Goal: Task Accomplishment & Management: Use online tool/utility

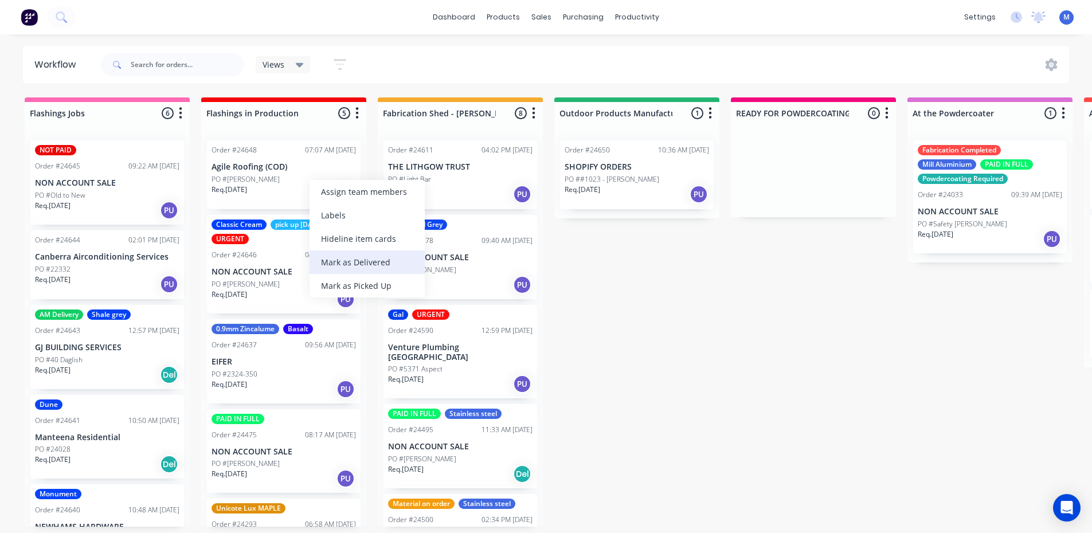
click at [377, 258] on div "Mark as Delivered" at bounding box center [367, 263] width 115 height 24
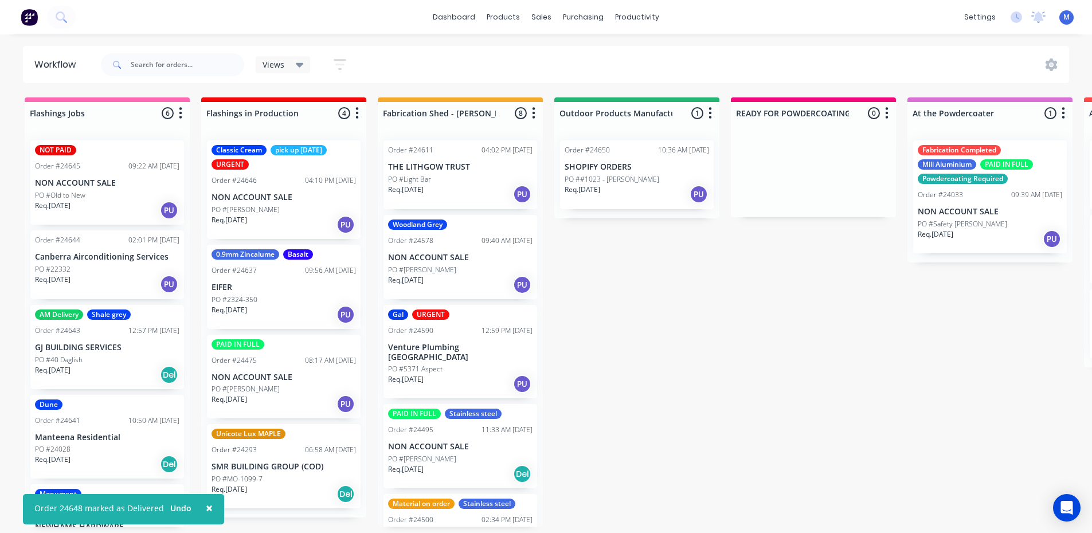
click at [266, 303] on div "PO #2324-350" at bounding box center [284, 300] width 144 height 10
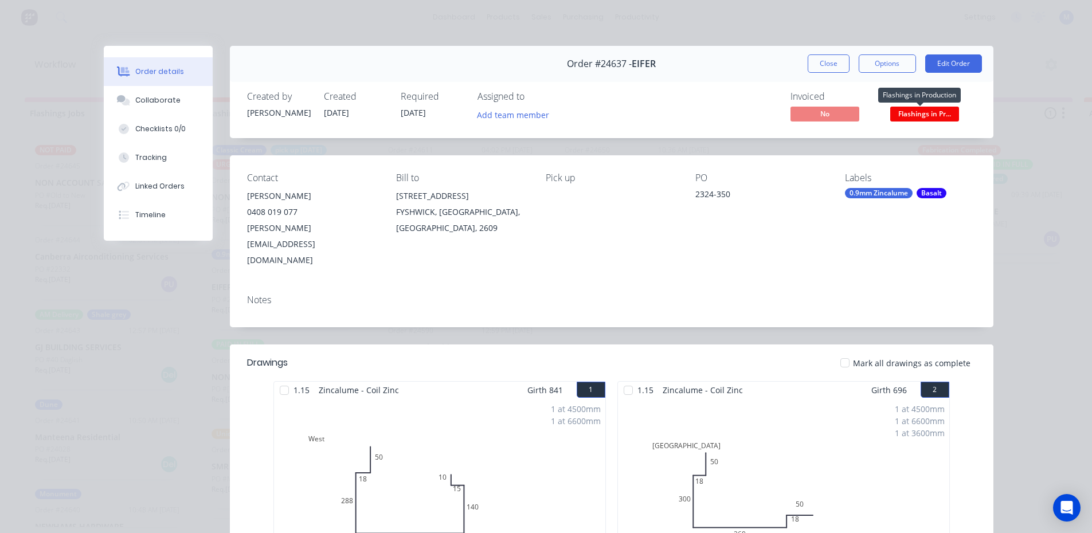
click at [950, 109] on span "Flashings in Pr..." at bounding box center [924, 114] width 69 height 14
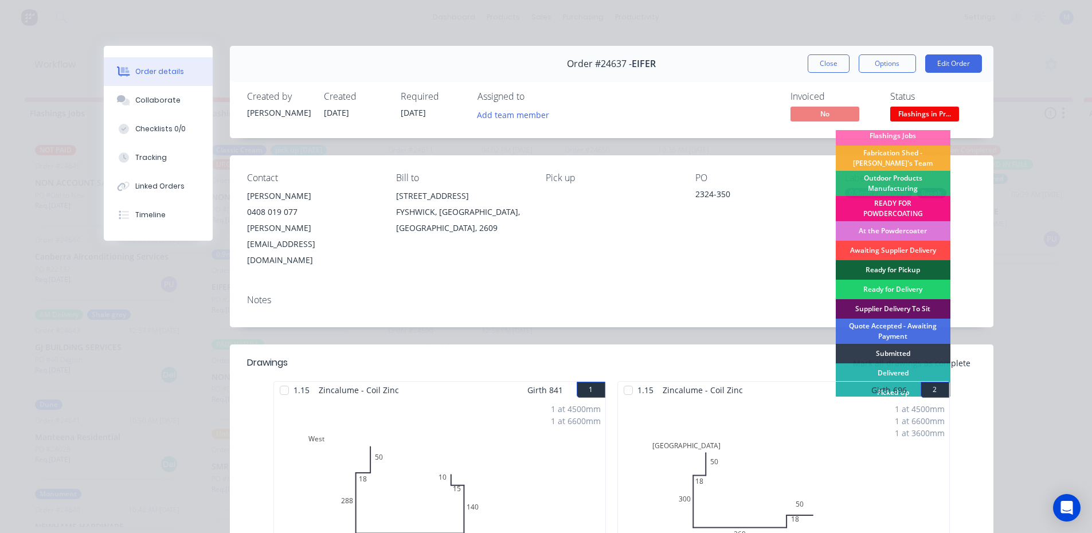
scroll to position [5, 0]
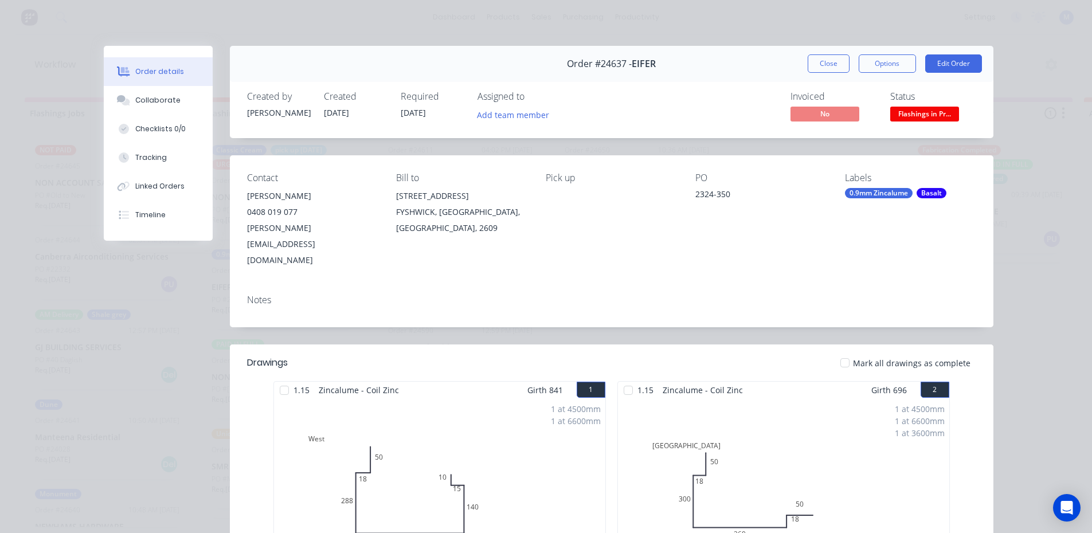
click at [791, 285] on div "Notes" at bounding box center [612, 306] width 764 height 42
click at [895, 192] on div "0.9mm Zincalume" at bounding box center [879, 193] width 68 height 10
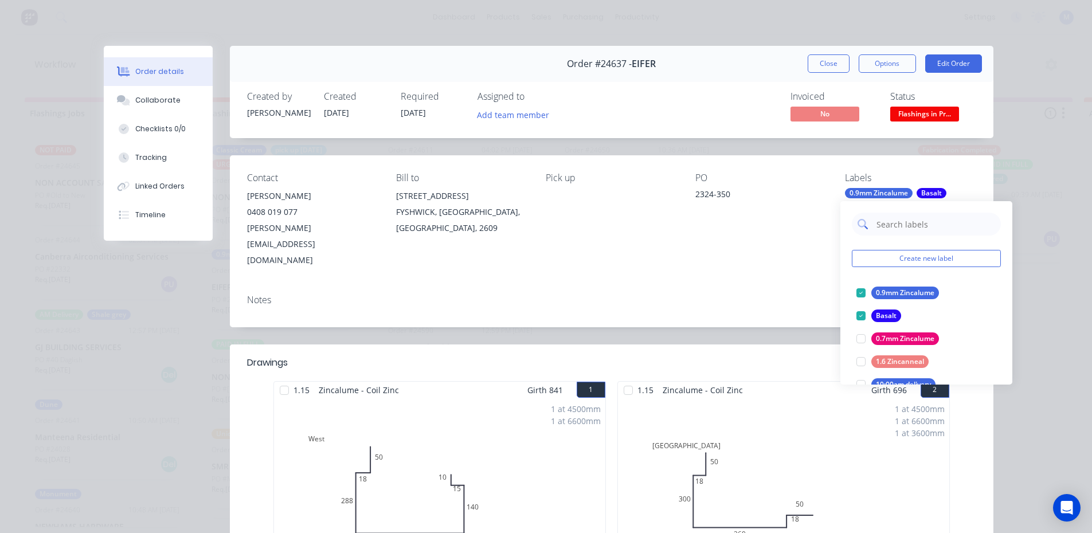
click at [897, 227] on input "text" at bounding box center [935, 224] width 120 height 23
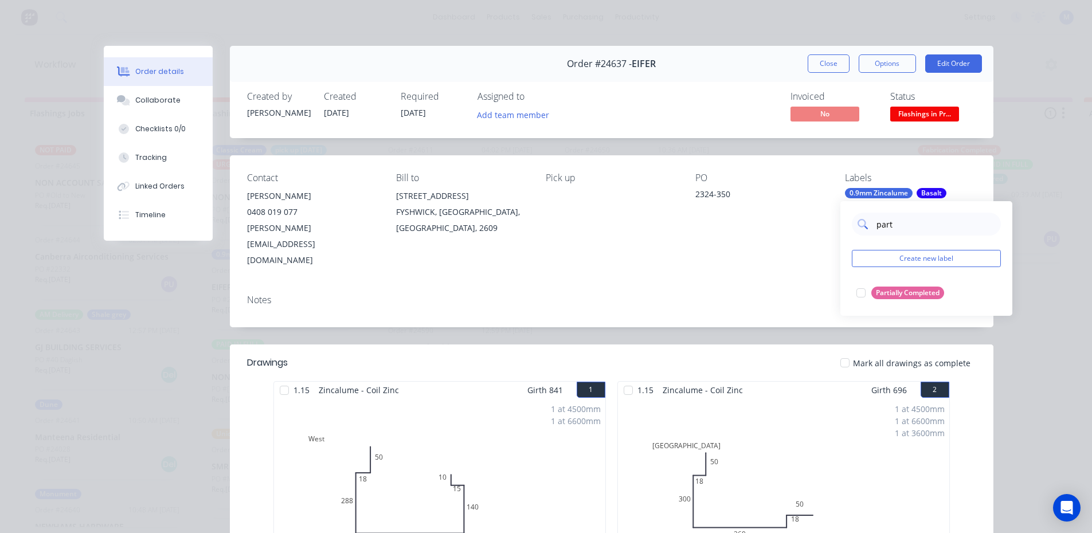
type input "parti"
click at [861, 291] on div at bounding box center [861, 292] width 23 height 23
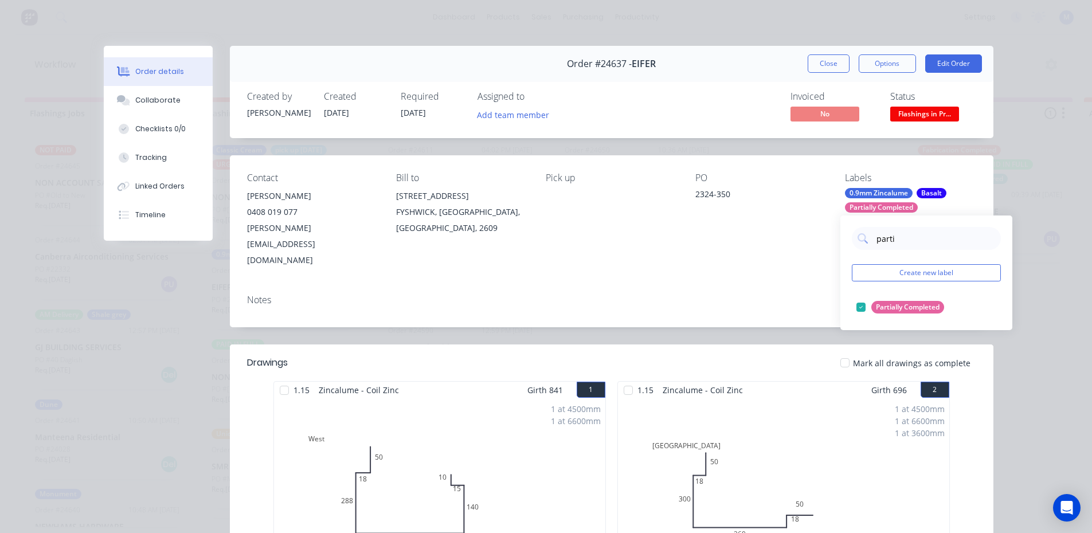
click at [784, 216] on div "PO 2324-350" at bounding box center [760, 221] width 131 height 96
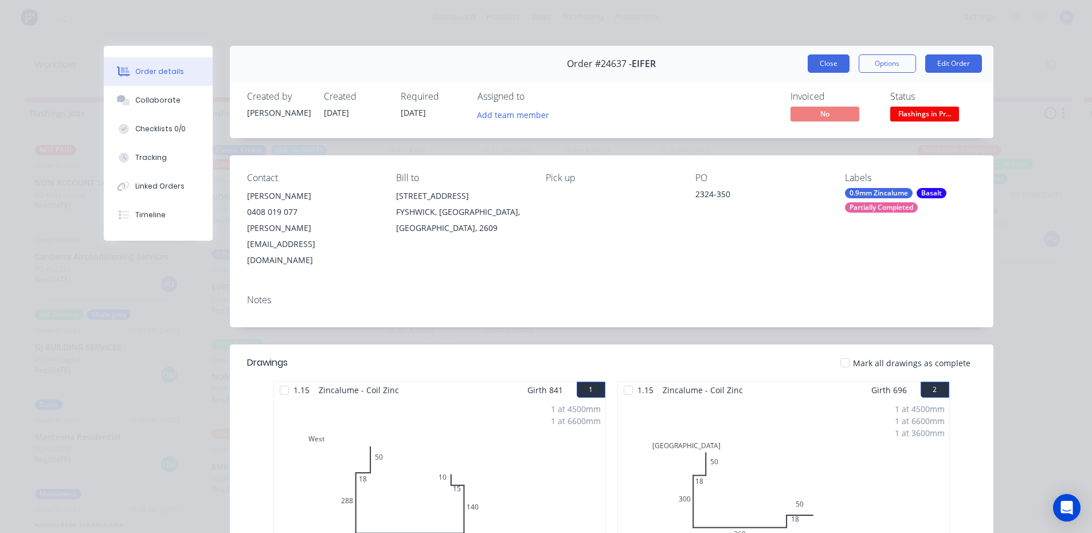
click at [818, 61] on button "Close" at bounding box center [829, 63] width 42 height 18
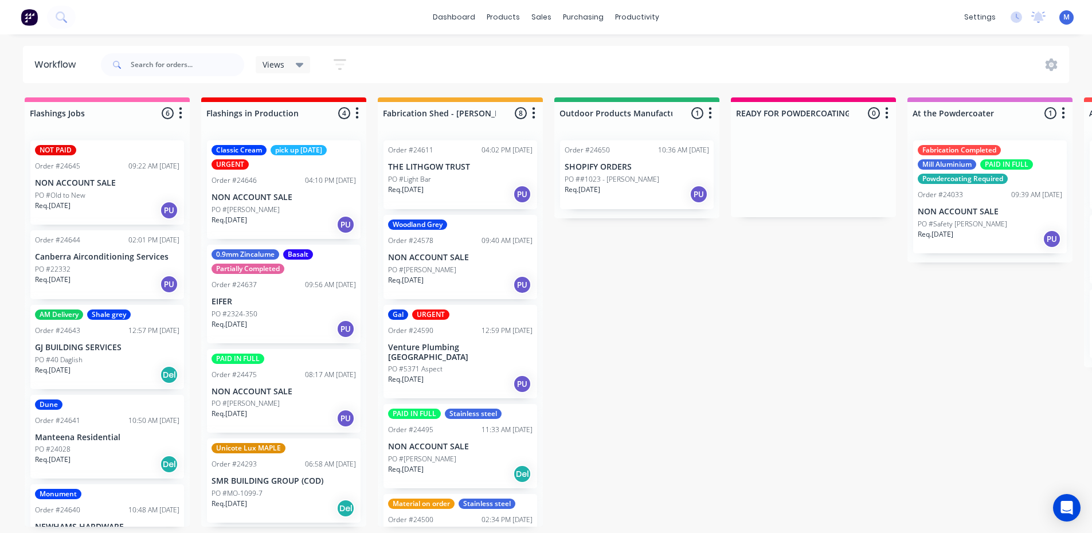
click at [299, 410] on div "Req. [DATE] PU" at bounding box center [284, 418] width 144 height 19
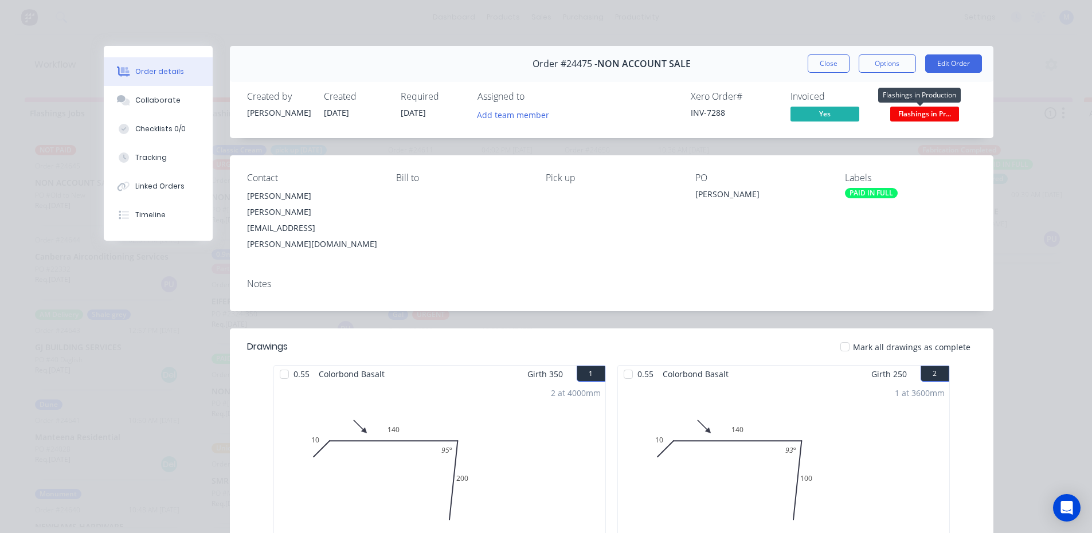
click at [926, 118] on span "Flashings in Pr..." at bounding box center [924, 114] width 69 height 14
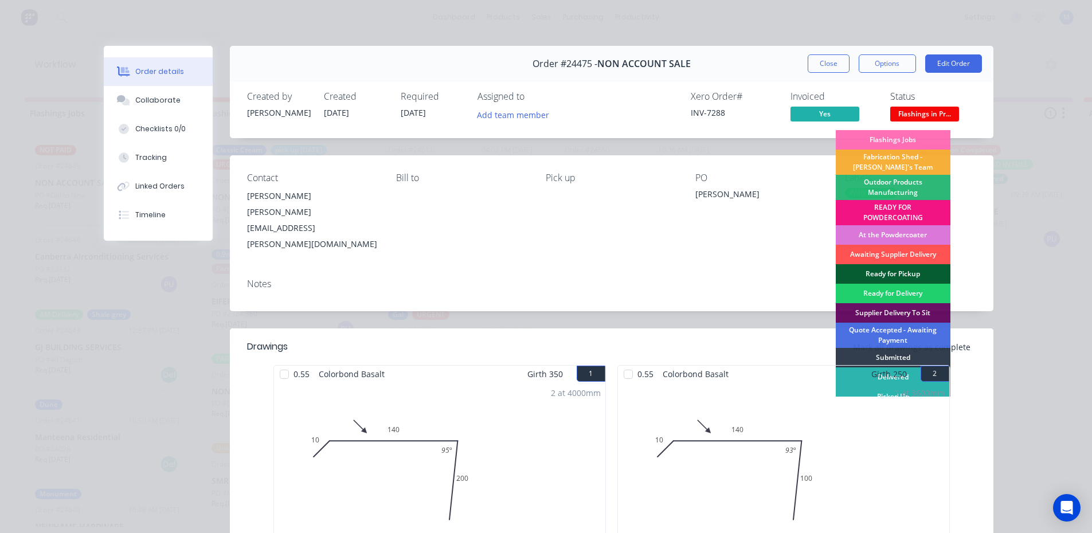
click at [883, 271] on div "Ready for Pickup" at bounding box center [893, 273] width 115 height 19
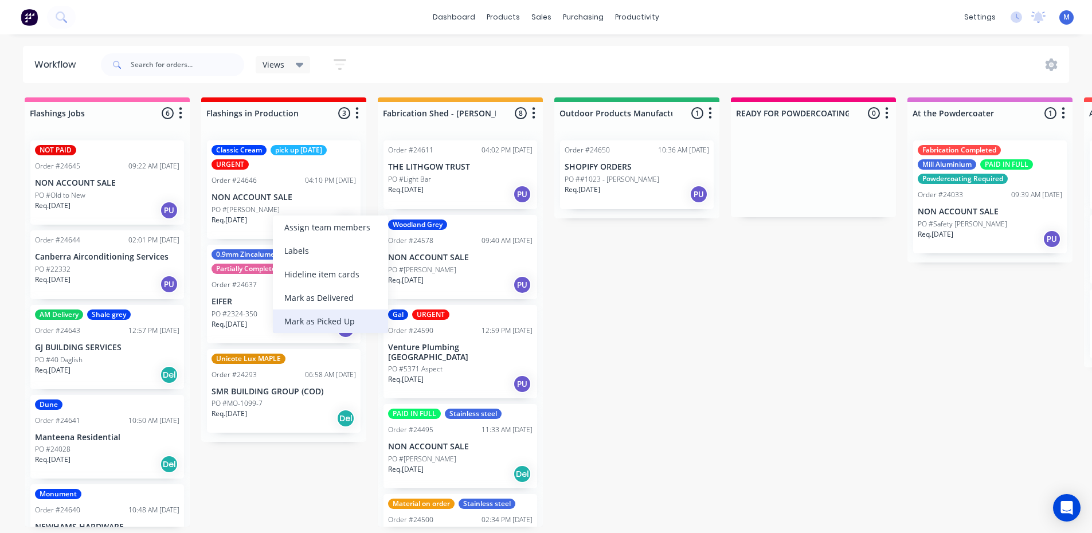
click at [347, 324] on div "Mark as Picked Up" at bounding box center [330, 322] width 115 height 24
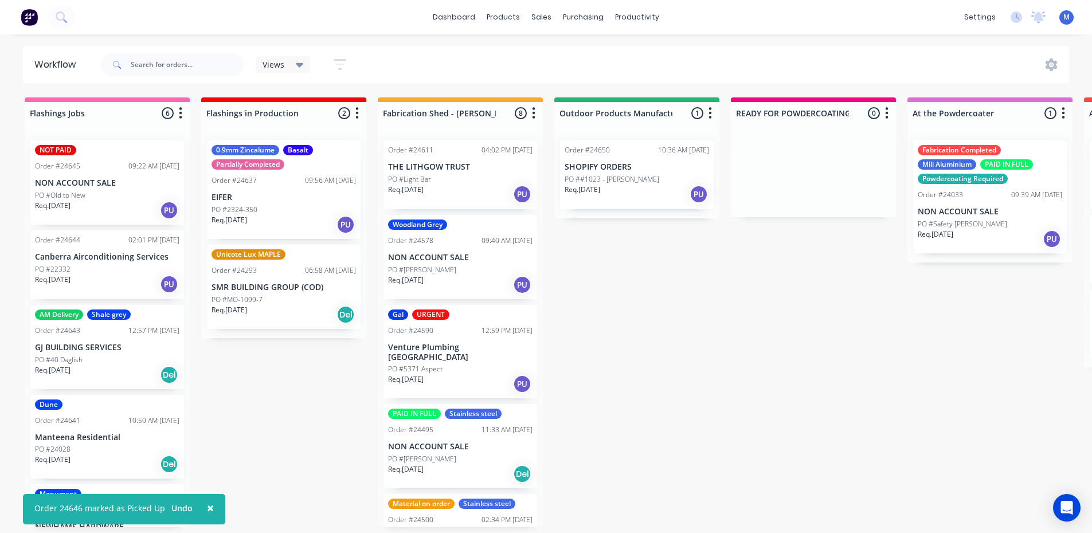
click at [112, 197] on div "PO #Old to New" at bounding box center [107, 195] width 144 height 10
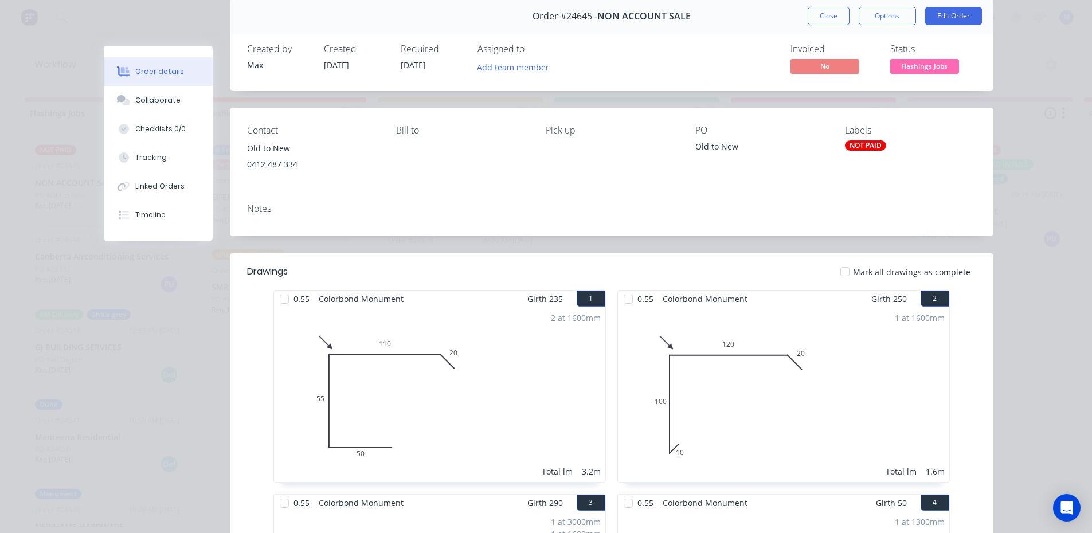
scroll to position [0, 0]
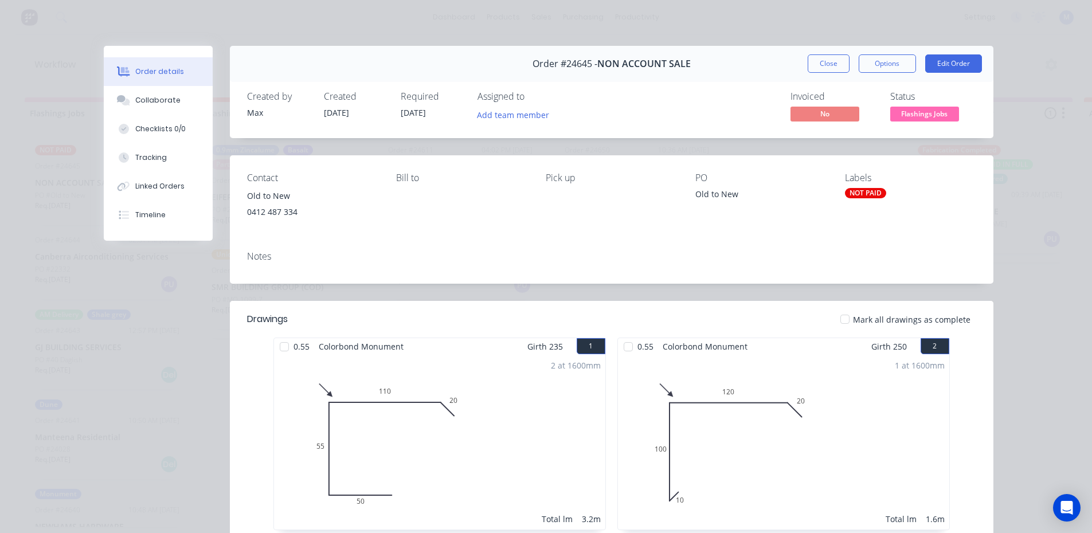
click at [910, 118] on span "Flashings Jobs" at bounding box center [924, 114] width 69 height 14
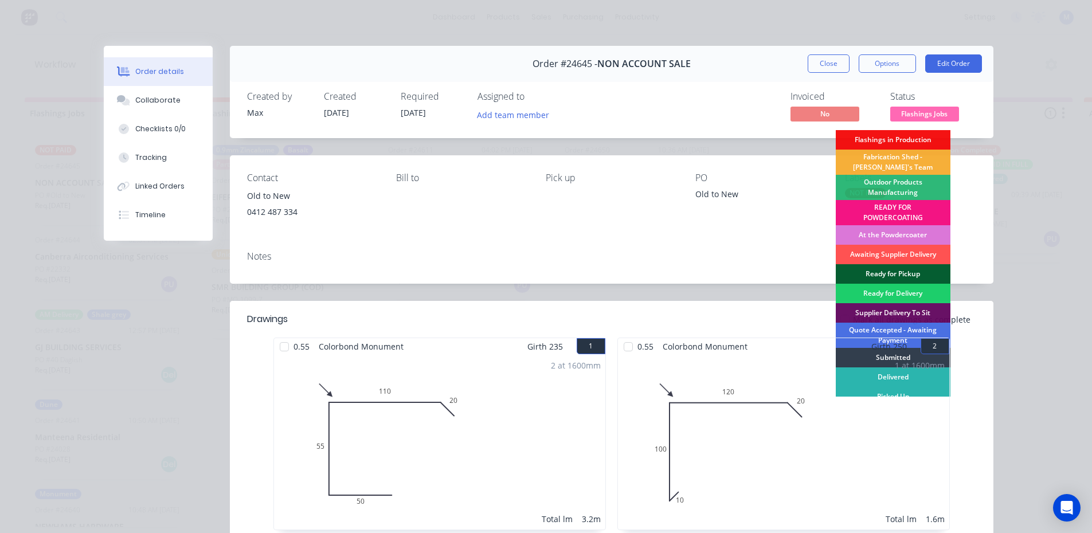
click at [905, 270] on div "Ready for Pickup" at bounding box center [893, 273] width 115 height 19
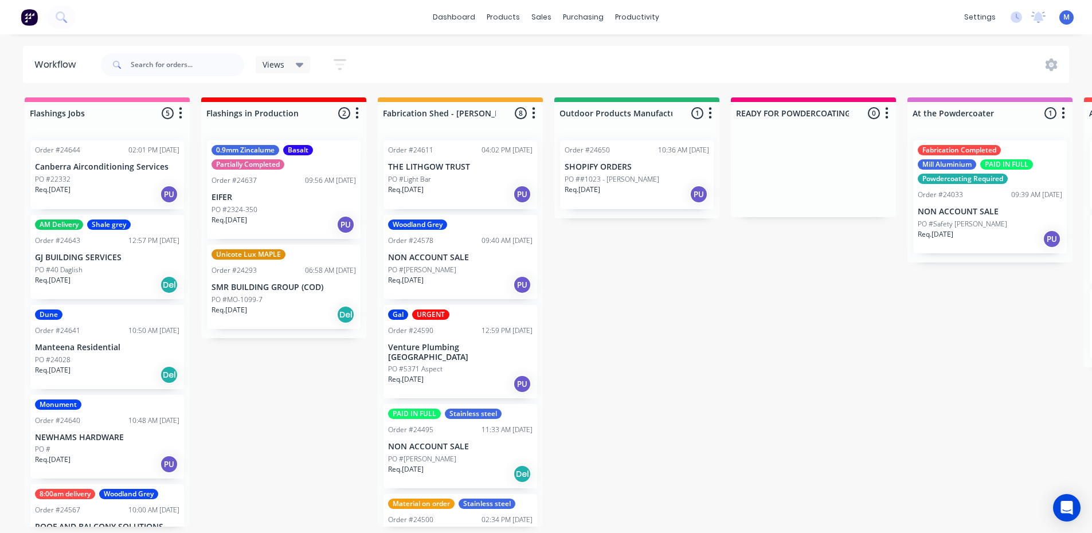
click at [126, 186] on div "Req. [DATE] PU" at bounding box center [107, 194] width 144 height 19
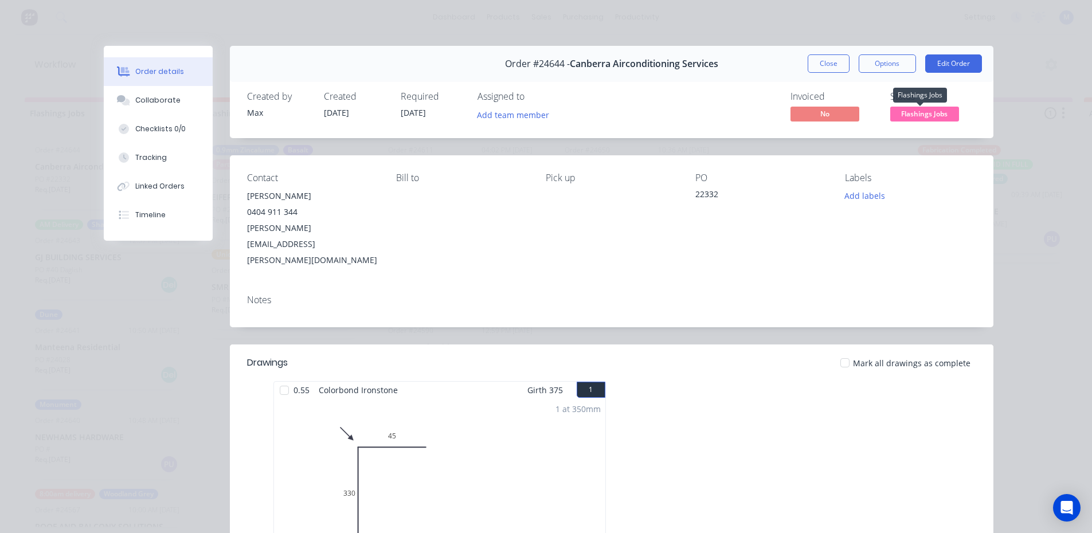
click at [901, 115] on span "Flashings Jobs" at bounding box center [924, 114] width 69 height 14
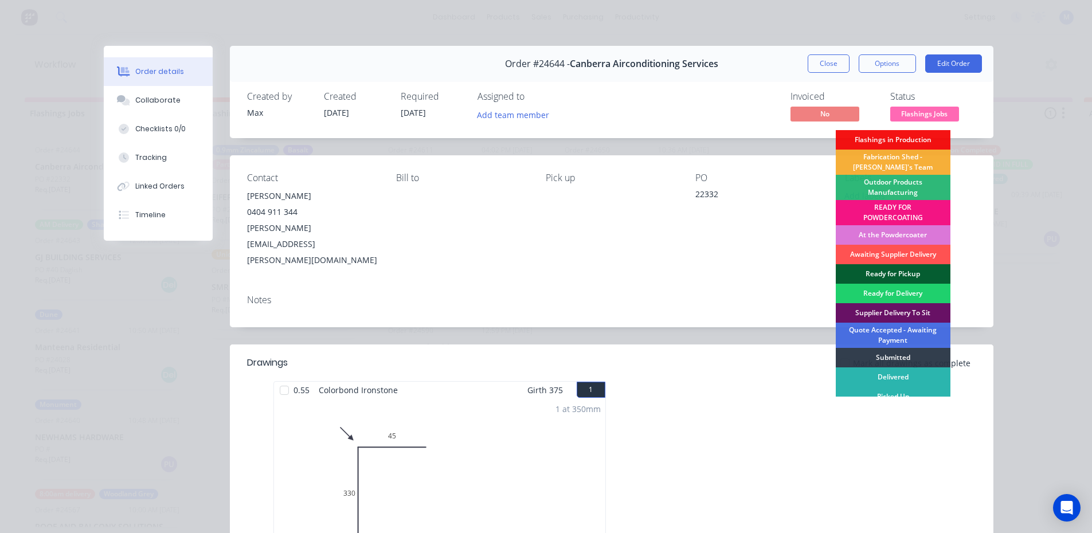
click at [915, 272] on div "Ready for Pickup" at bounding box center [893, 273] width 115 height 19
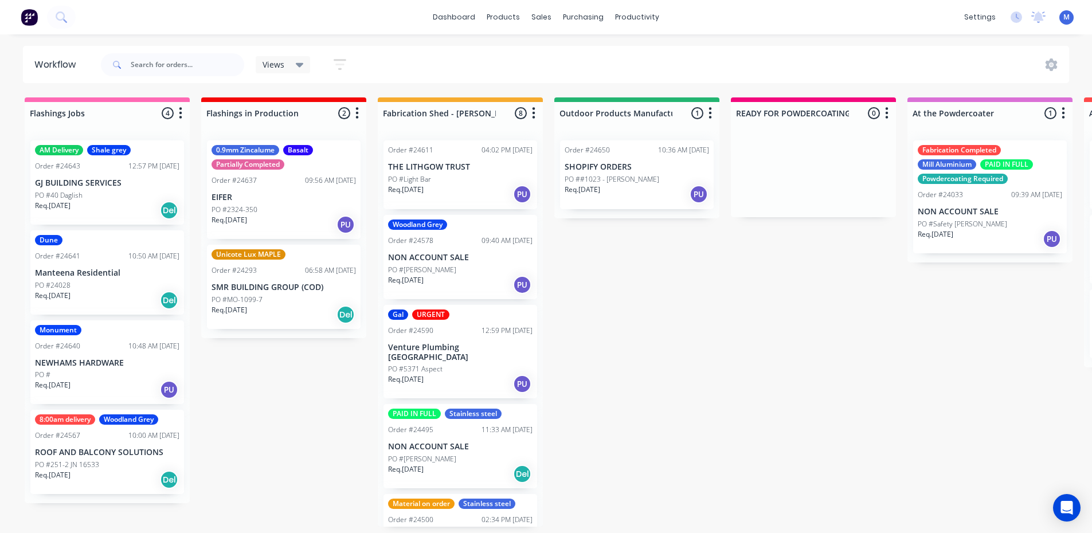
click at [124, 306] on div "Req. [DATE] Del" at bounding box center [107, 300] width 144 height 19
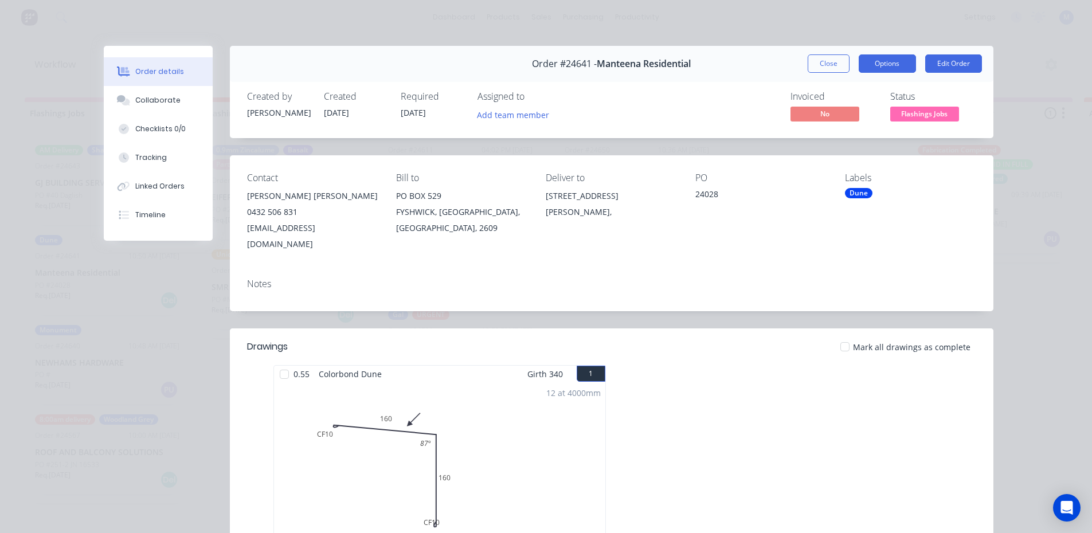
click at [886, 64] on button "Options" at bounding box center [887, 63] width 57 height 18
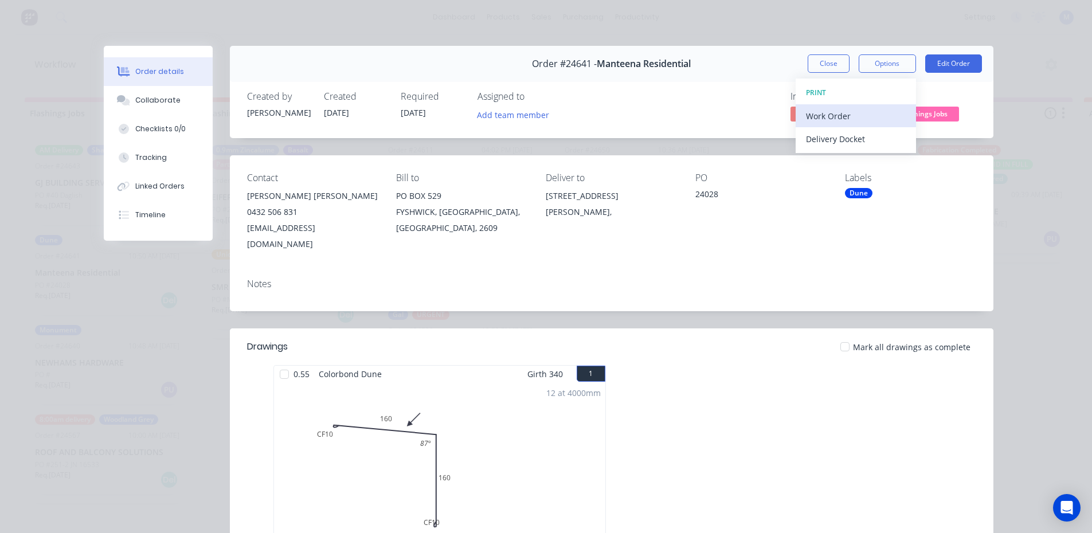
click at [844, 110] on div "Work Order" at bounding box center [856, 116] width 100 height 17
click at [848, 133] on div "Standard" at bounding box center [856, 139] width 100 height 17
